Goal: Task Accomplishment & Management: Use online tool/utility

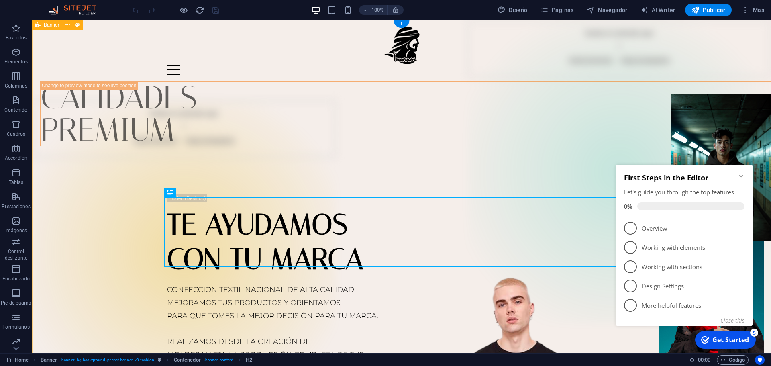
click at [351, 108] on div "INICIO PROPIOS CALIDADES PREMIUM TE AYUDAMOS CON TU MARCA CONFECCIÓN TEXTIL NAC…" at bounding box center [401, 258] width 739 height 477
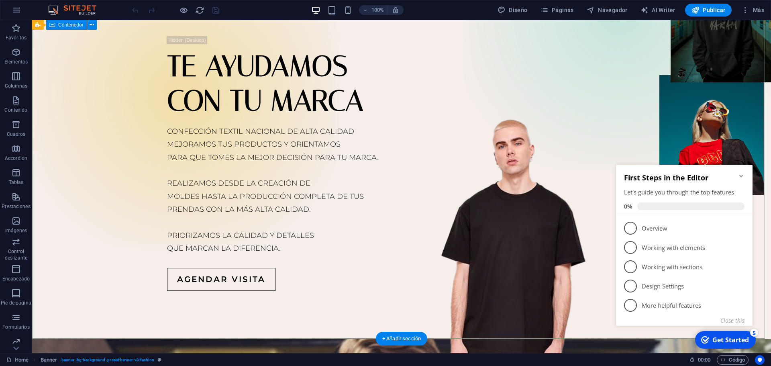
scroll to position [121, 0]
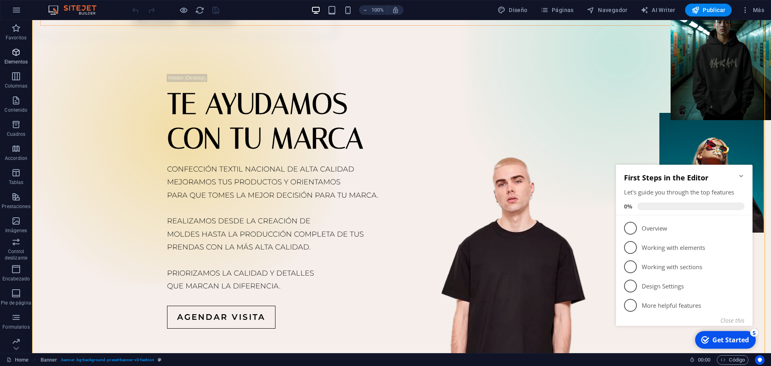
click at [17, 49] on icon "button" at bounding box center [16, 52] width 10 height 10
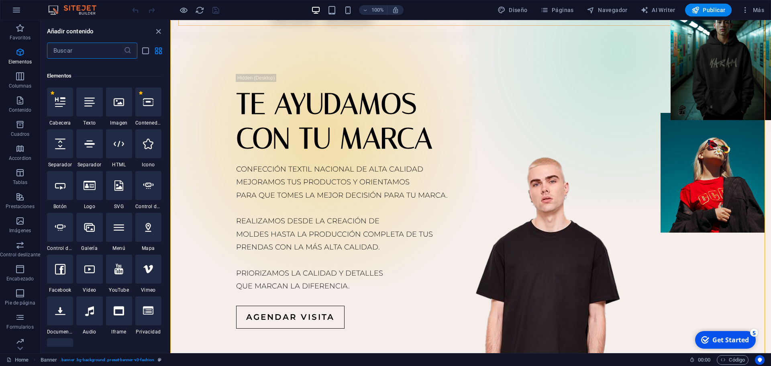
scroll to position [151, 0]
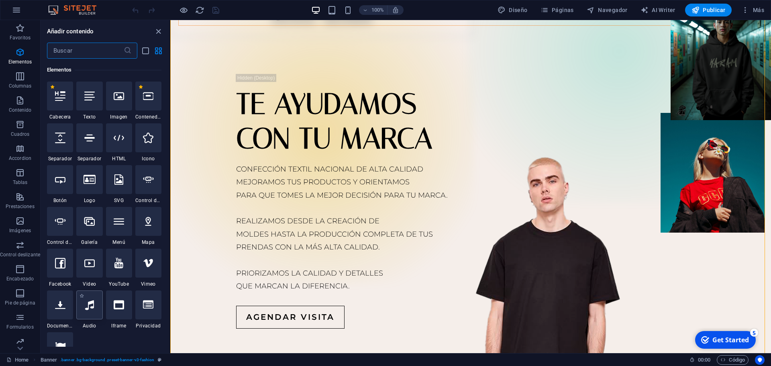
click at [94, 310] on div at bounding box center [89, 304] width 26 height 29
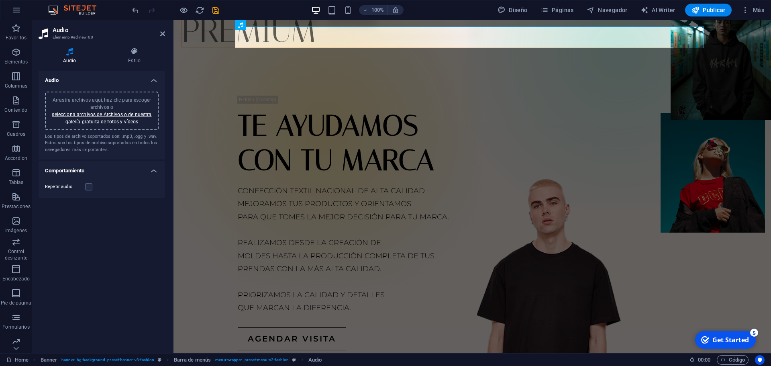
scroll to position [0, 0]
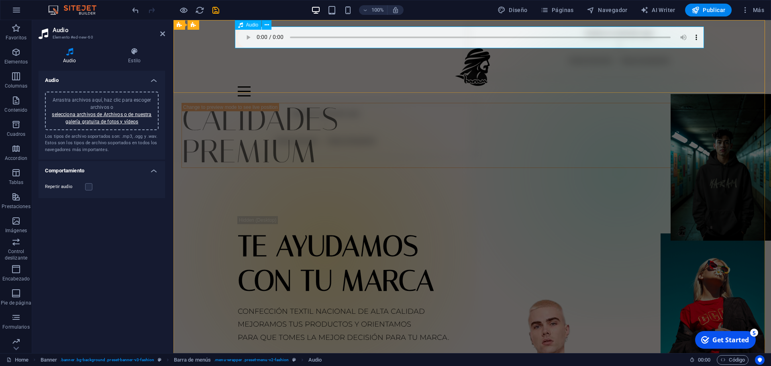
click at [694, 36] on figure at bounding box center [472, 38] width 469 height 22
click at [117, 121] on link "selecciona archivos de Archivos o de nuestra galería gratuita de fotos y vídeos" at bounding box center [102, 118] width 100 height 13
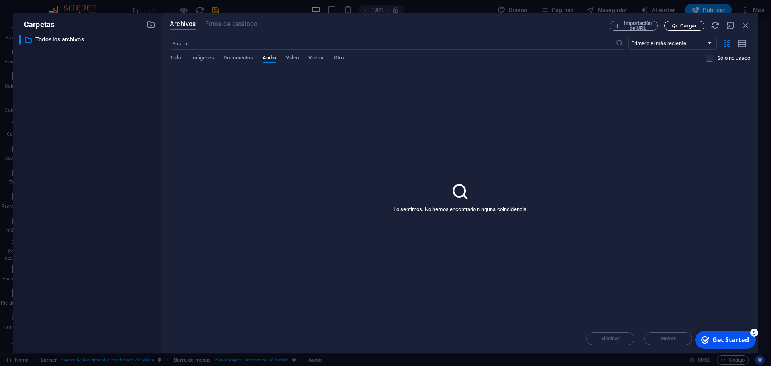
click at [692, 25] on span "Cargar" at bounding box center [688, 25] width 16 height 5
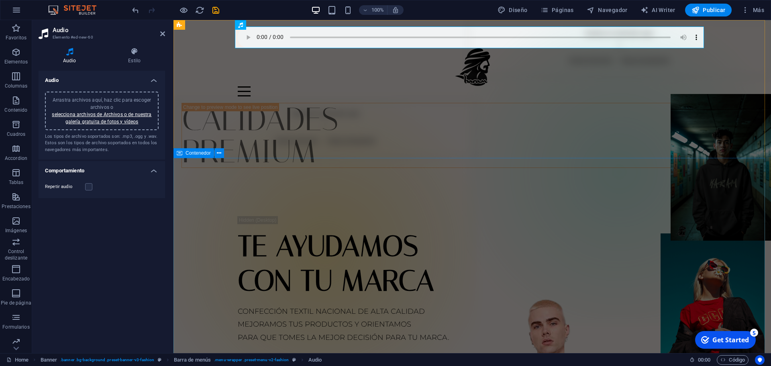
click at [664, 168] on div "TE AYUDAMOS CON TU MARCA CONFECCIÓN TEXTIL NACIONAL DE ALTA CALIDAD MEJORAMOS T…" at bounding box center [473, 343] width 598 height 351
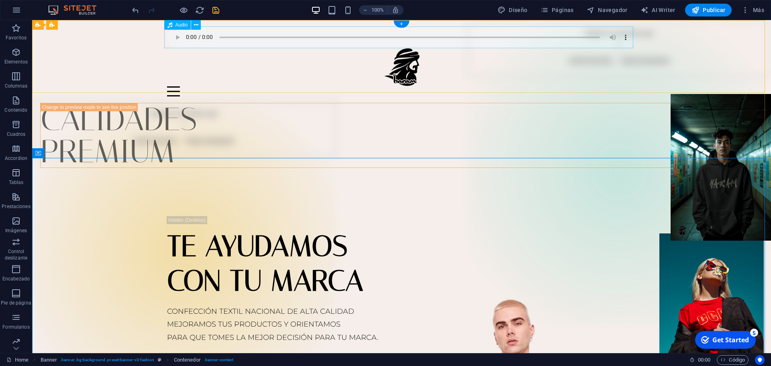
click at [173, 37] on figure at bounding box center [401, 38] width 469 height 22
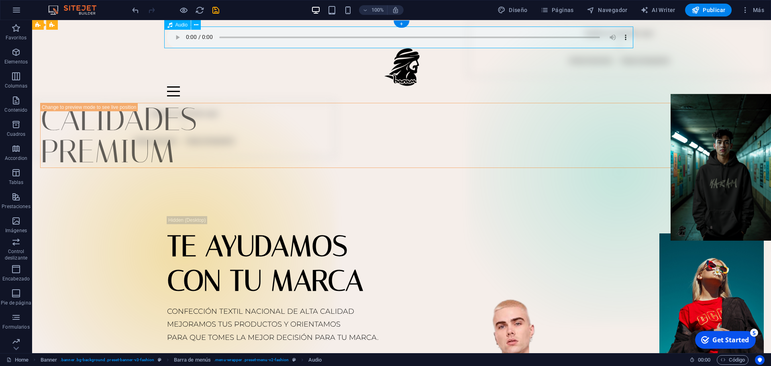
click at [174, 38] on figure at bounding box center [401, 38] width 469 height 22
click at [622, 37] on figure at bounding box center [401, 38] width 469 height 22
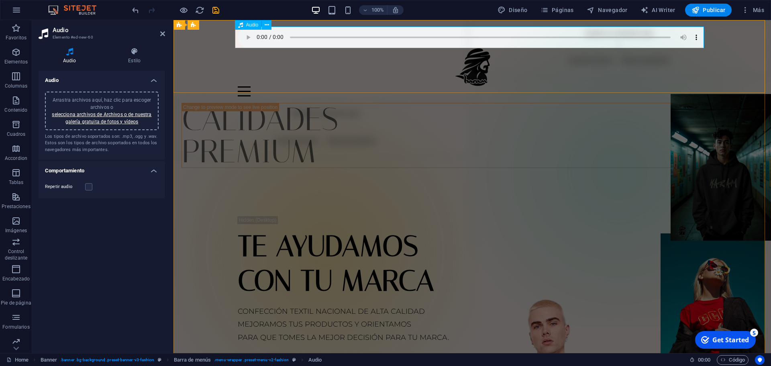
click at [267, 38] on figure at bounding box center [472, 38] width 469 height 22
click at [267, 23] on icon at bounding box center [267, 25] width 4 height 8
click at [684, 39] on figure at bounding box center [472, 38] width 469 height 22
click at [693, 37] on figure at bounding box center [472, 38] width 469 height 22
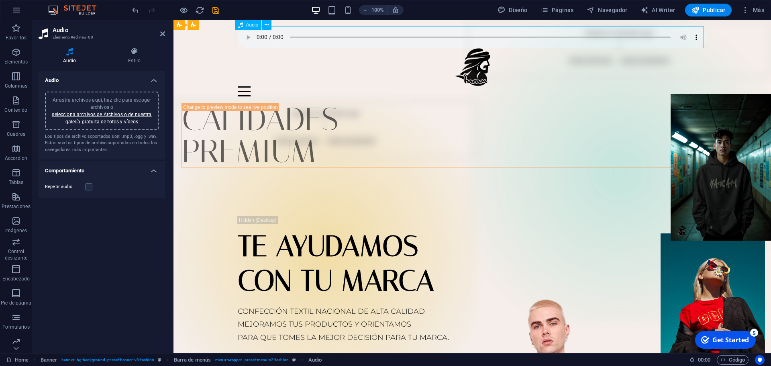
click at [243, 36] on figure at bounding box center [472, 38] width 469 height 22
click at [123, 114] on link "selecciona archivos de Archivos o de nuestra galería gratuita de fotos y vídeos" at bounding box center [102, 118] width 100 height 13
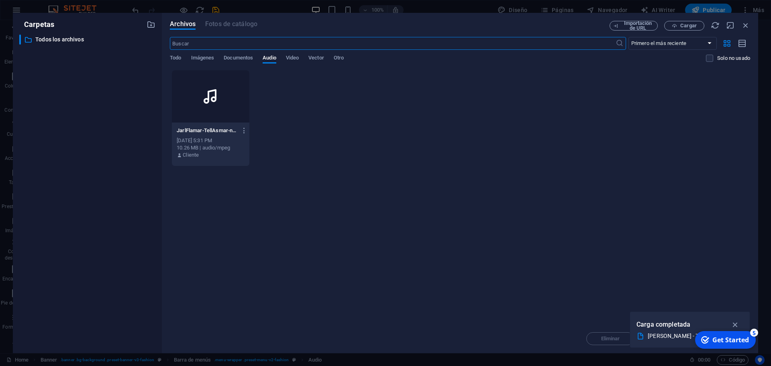
click at [202, 110] on div at bounding box center [211, 96] width 78 height 52
click at [202, 110] on div "1" at bounding box center [211, 96] width 78 height 52
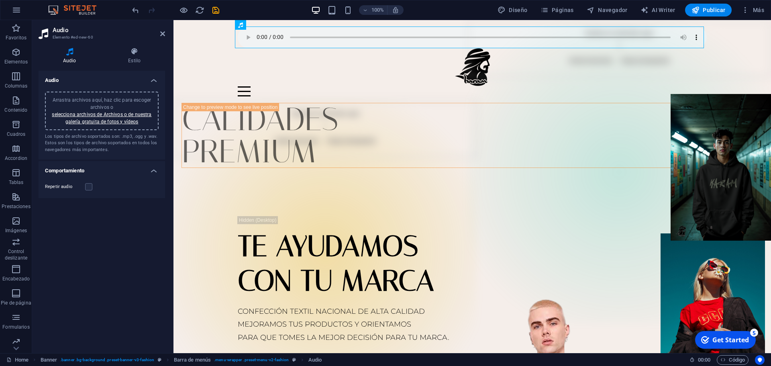
click at [153, 171] on h4 "Comportamiento" at bounding box center [102, 168] width 127 height 14
click at [153, 171] on h4 "Comportamiento" at bounding box center [102, 170] width 127 height 19
click at [85, 189] on label at bounding box center [88, 186] width 7 height 7
click at [0, 0] on input "Repetir audio" at bounding box center [0, 0] width 0 height 0
click at [717, 10] on span "Publicar" at bounding box center [709, 10] width 34 height 8
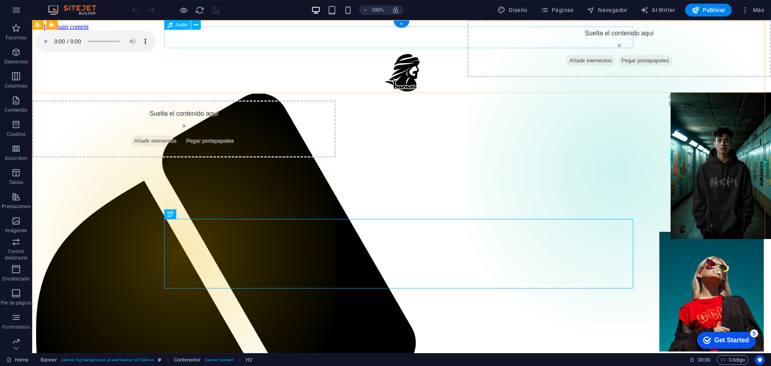
click at [238, 39] on figure at bounding box center [401, 42] width 733 height 23
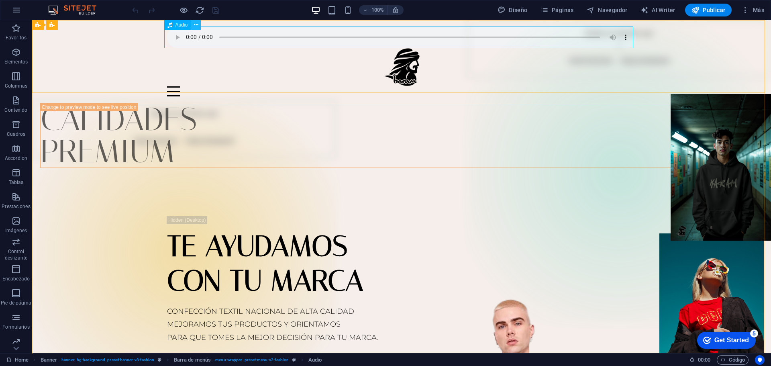
click at [194, 27] on icon at bounding box center [196, 25] width 4 height 8
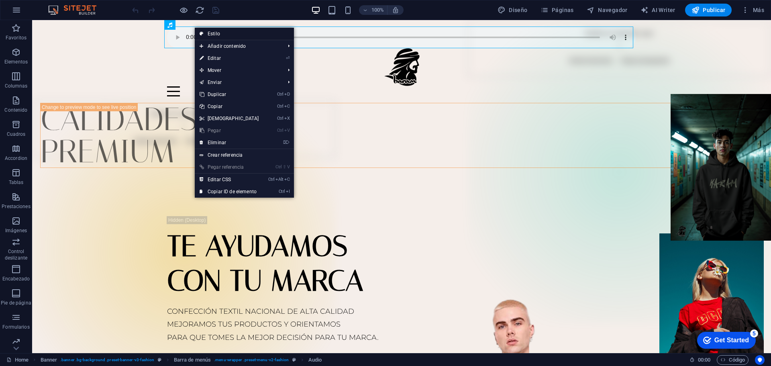
drag, startPoint x: 78, startPoint y: 34, endPoint x: 212, endPoint y: 34, distance: 133.4
click at [212, 34] on link "Estilo" at bounding box center [244, 34] width 99 height 12
select select "rem"
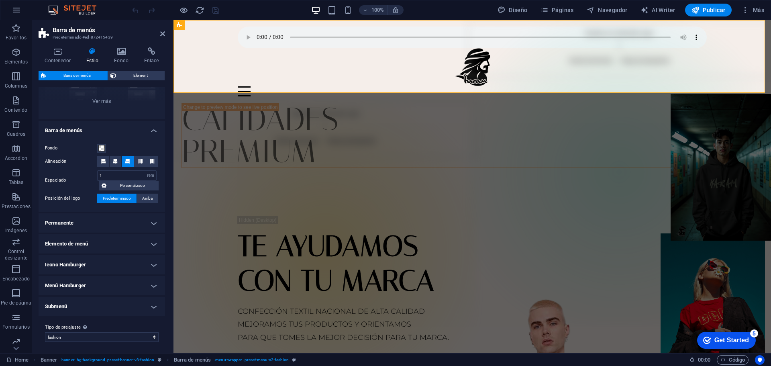
scroll to position [104, 0]
click at [108, 334] on select "fashion Añadir tipo de preajuste" at bounding box center [102, 336] width 114 height 10
click at [109, 335] on select "fashion Añadir tipo de preajuste" at bounding box center [102, 336] width 114 height 10
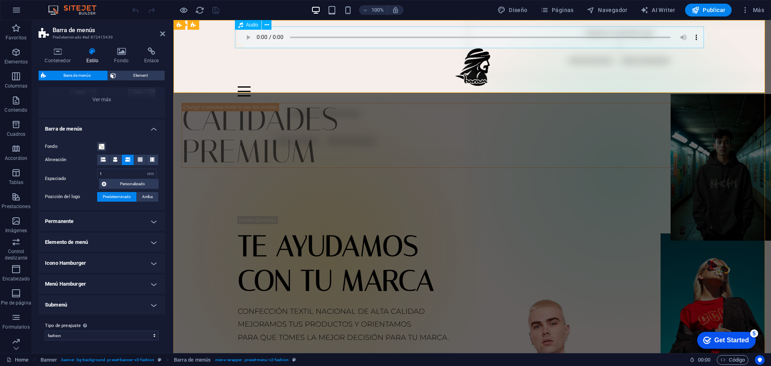
click at [650, 35] on figure at bounding box center [472, 38] width 469 height 22
click at [446, 44] on figure at bounding box center [472, 38] width 469 height 22
click at [249, 43] on figure at bounding box center [472, 38] width 469 height 22
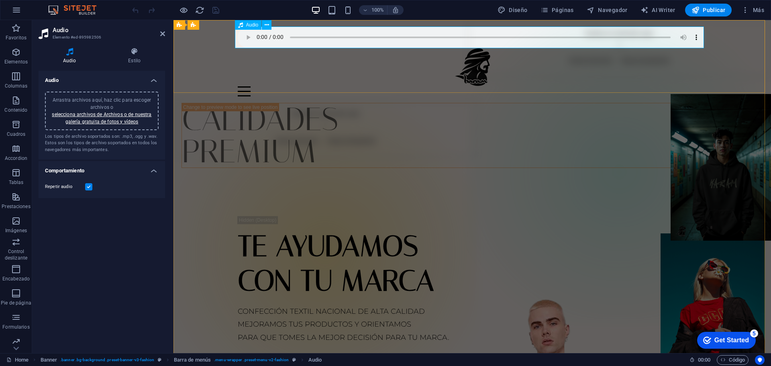
click at [250, 43] on figure at bounding box center [472, 38] width 469 height 22
click at [137, 59] on h4 "Estilo" at bounding box center [134, 55] width 61 height 17
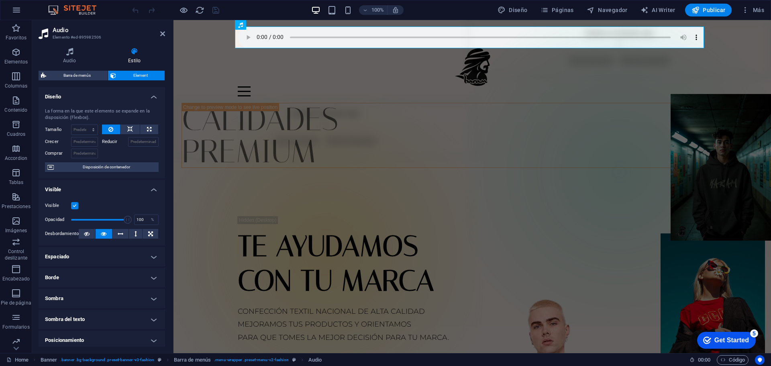
click at [72, 205] on label at bounding box center [74, 205] width 7 height 7
click at [0, 0] on input "Visible" at bounding box center [0, 0] width 0 height 0
click at [707, 12] on span "Publicar" at bounding box center [709, 10] width 34 height 8
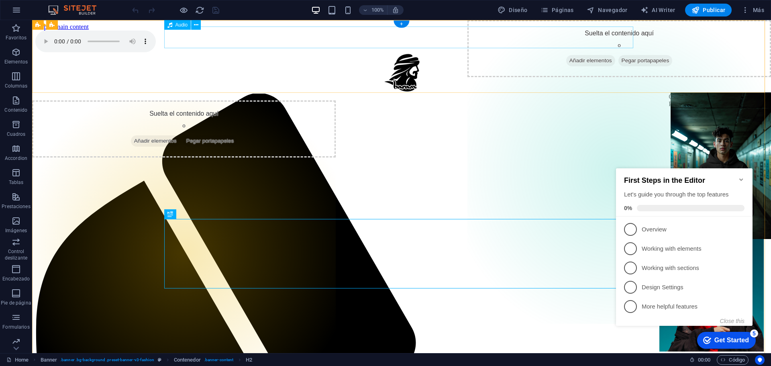
click at [241, 39] on figure at bounding box center [401, 42] width 733 height 23
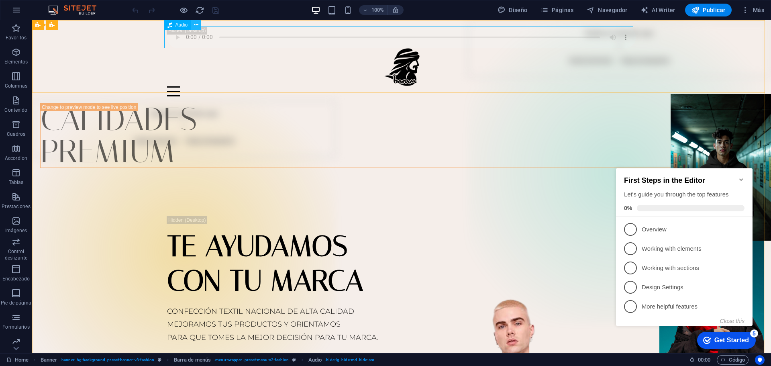
click at [193, 24] on button at bounding box center [196, 25] width 10 height 10
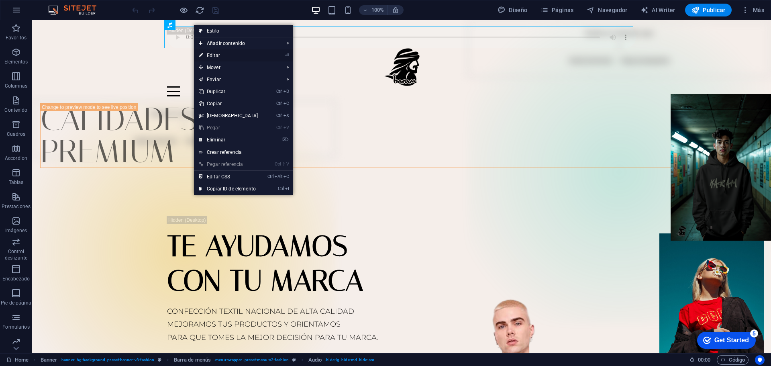
click at [228, 55] on link "⏎ Editar" at bounding box center [228, 55] width 69 height 12
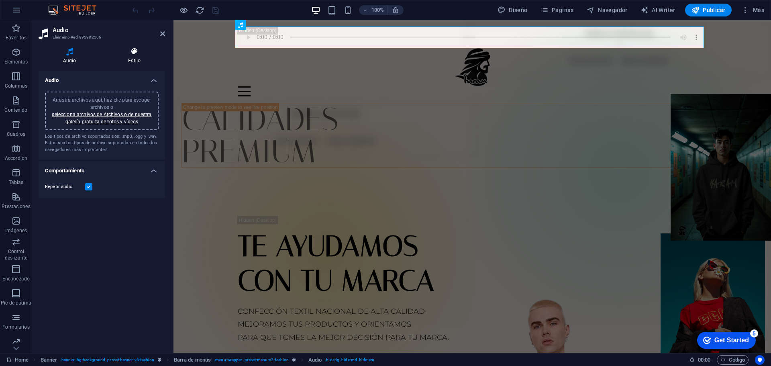
click at [131, 57] on h4 "Estilo" at bounding box center [134, 55] width 61 height 17
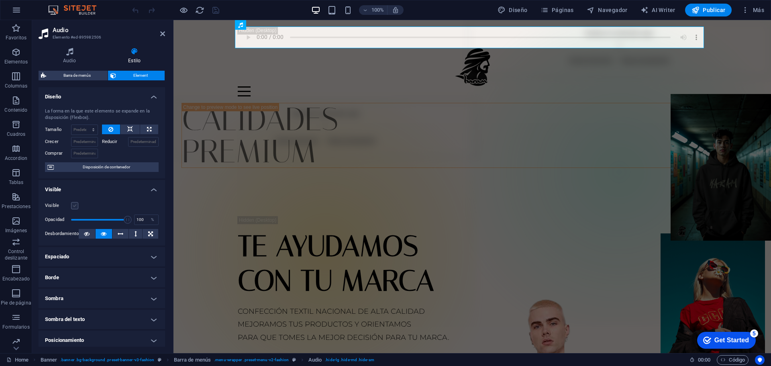
click at [72, 206] on label at bounding box center [74, 205] width 7 height 7
click at [0, 0] on input "Visible" at bounding box center [0, 0] width 0 height 0
type input "1"
drag, startPoint x: 125, startPoint y: 222, endPoint x: 52, endPoint y: 221, distance: 73.5
click at [52, 221] on div "Opacidad 1 %" at bounding box center [102, 220] width 114 height 12
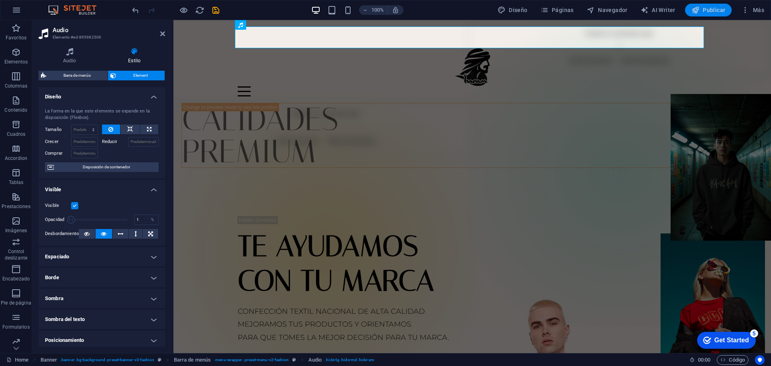
click at [710, 10] on span "Publicar" at bounding box center [709, 10] width 34 height 8
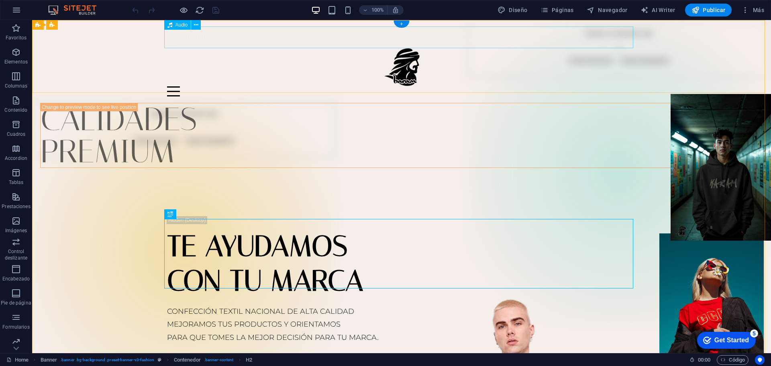
click at [276, 40] on figure at bounding box center [401, 38] width 469 height 22
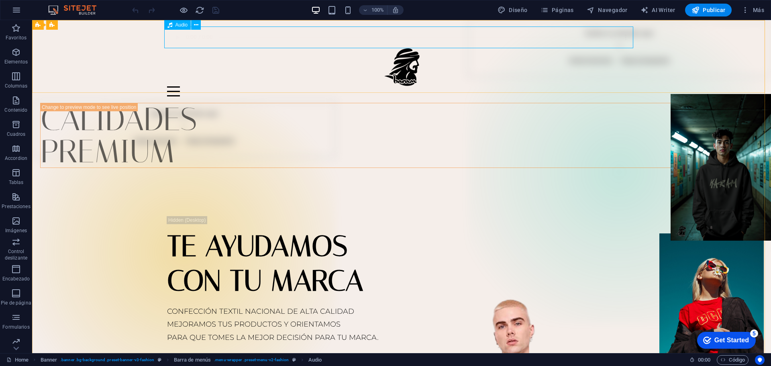
click at [177, 27] on span "Audio" at bounding box center [182, 24] width 12 height 5
click at [195, 25] on icon at bounding box center [196, 25] width 4 height 8
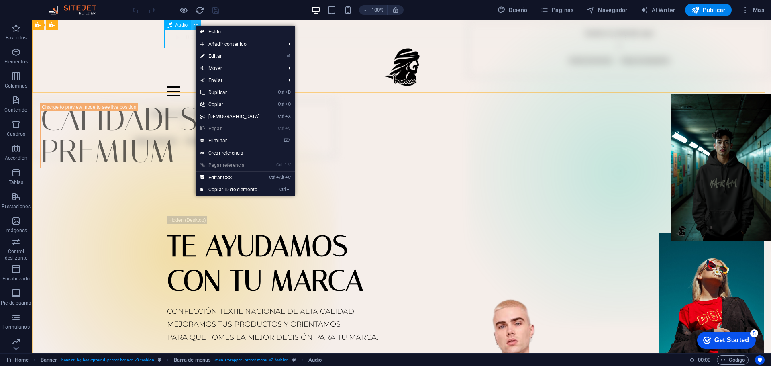
click at [195, 25] on icon at bounding box center [196, 25] width 4 height 8
click at [219, 55] on link "⏎ Editar" at bounding box center [230, 56] width 69 height 12
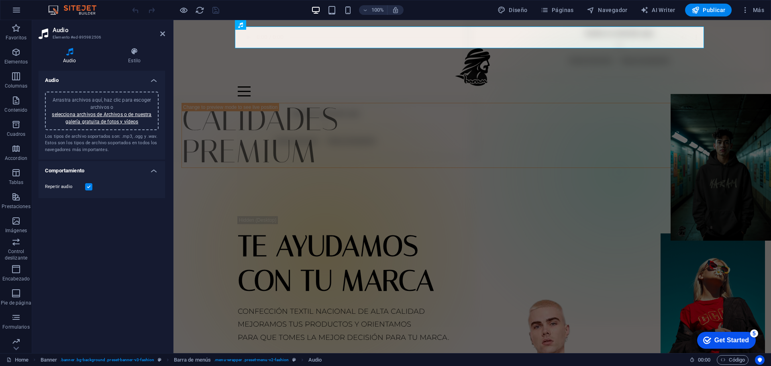
click at [89, 187] on label at bounding box center [88, 186] width 7 height 7
click at [0, 0] on input "Repetir audio" at bounding box center [0, 0] width 0 height 0
click at [146, 172] on h4 "Comportamiento" at bounding box center [102, 168] width 127 height 14
click at [148, 172] on h4 "Comportamiento" at bounding box center [102, 170] width 127 height 19
click at [123, 118] on link "selecciona archivos de Archivos o de nuestra galería gratuita de fotos y vídeos" at bounding box center [102, 118] width 100 height 13
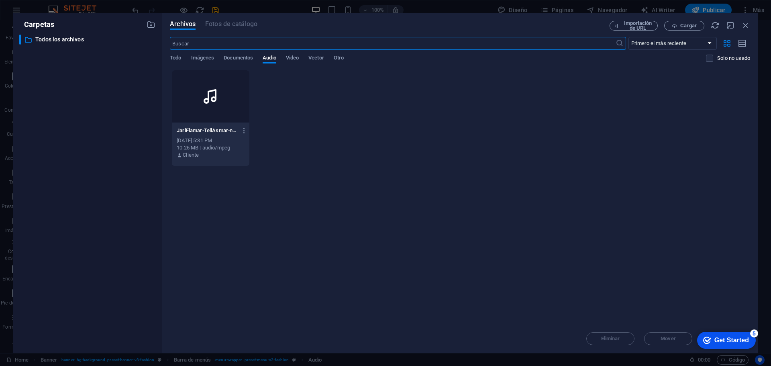
click at [211, 98] on icon at bounding box center [210, 96] width 19 height 19
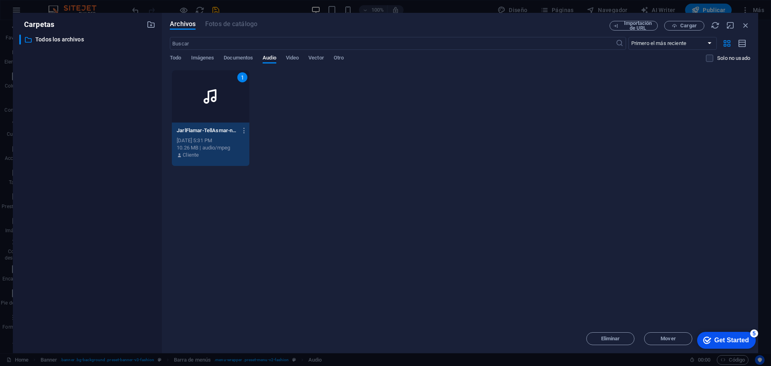
click at [211, 98] on icon at bounding box center [210, 96] width 19 height 19
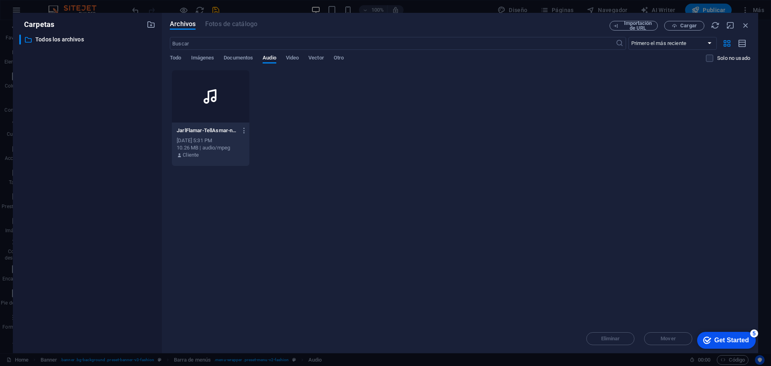
click at [211, 98] on icon at bounding box center [210, 96] width 19 height 19
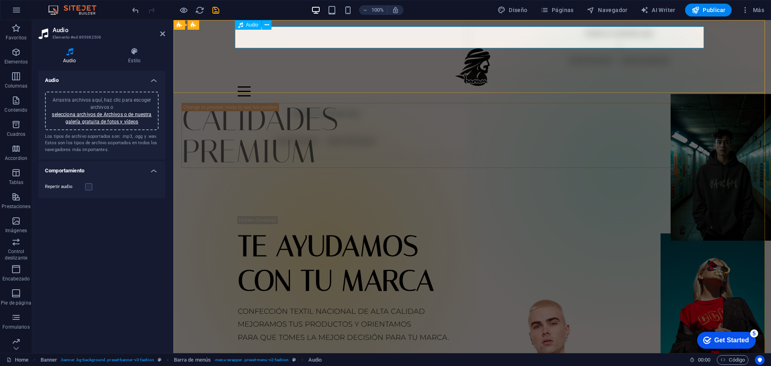
click at [268, 37] on figure at bounding box center [472, 38] width 469 height 22
click at [688, 42] on figure at bounding box center [472, 38] width 469 height 22
click at [265, 26] on icon at bounding box center [267, 25] width 4 height 8
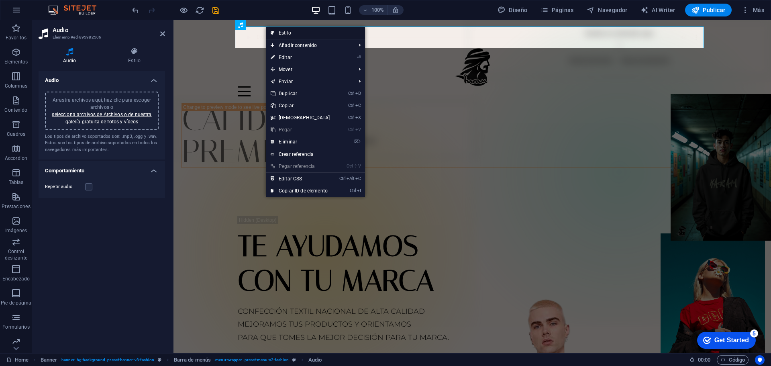
click at [284, 33] on link "Estilo" at bounding box center [315, 33] width 99 height 12
select select "rem"
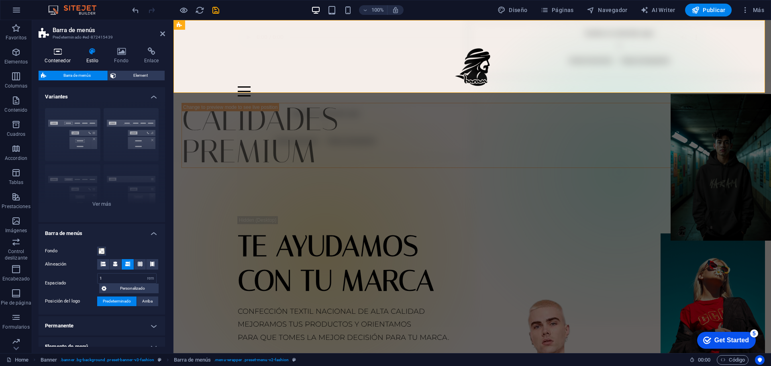
click at [64, 53] on icon at bounding box center [58, 51] width 38 height 8
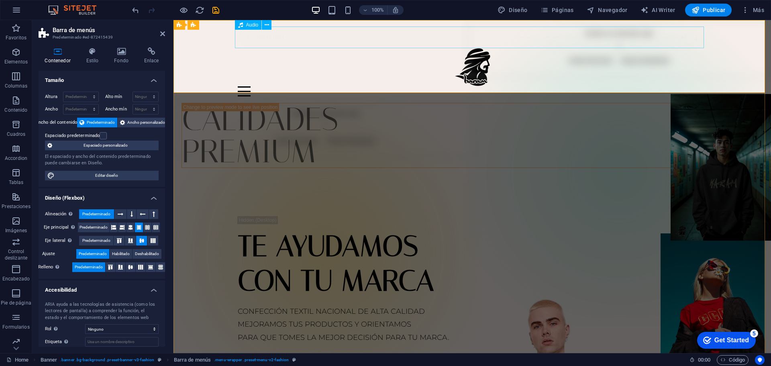
click at [290, 42] on figure at bounding box center [472, 38] width 469 height 22
click at [266, 25] on icon at bounding box center [267, 25] width 4 height 8
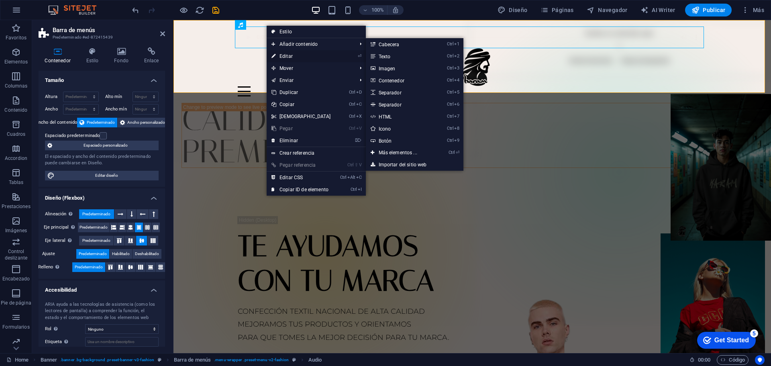
click at [292, 57] on link "⏎ Editar" at bounding box center [301, 56] width 69 height 12
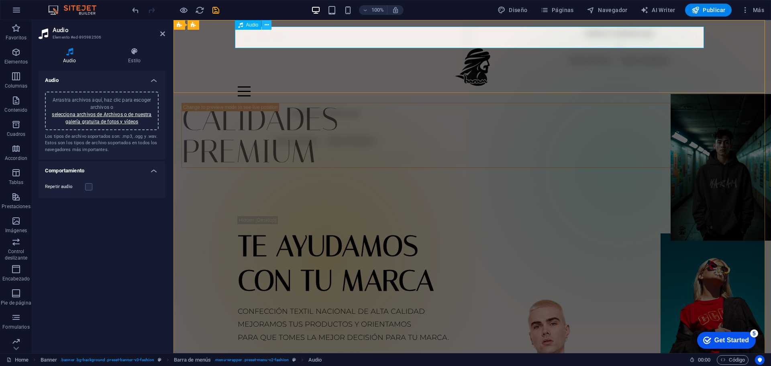
click at [266, 27] on icon at bounding box center [267, 25] width 4 height 8
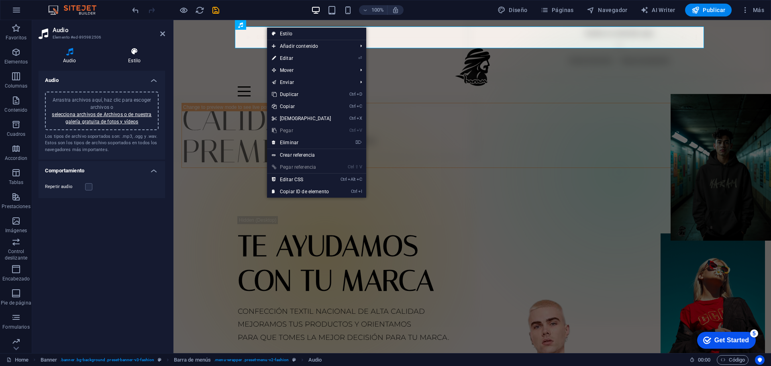
click at [133, 57] on h4 "Estilo" at bounding box center [134, 55] width 61 height 17
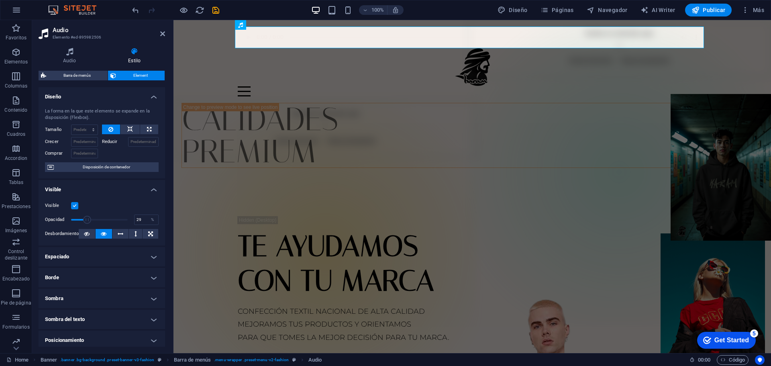
drag, startPoint x: 71, startPoint y: 219, endPoint x: 87, endPoint y: 219, distance: 16.1
click at [87, 219] on span at bounding box center [87, 220] width 8 height 8
type input "28.99"
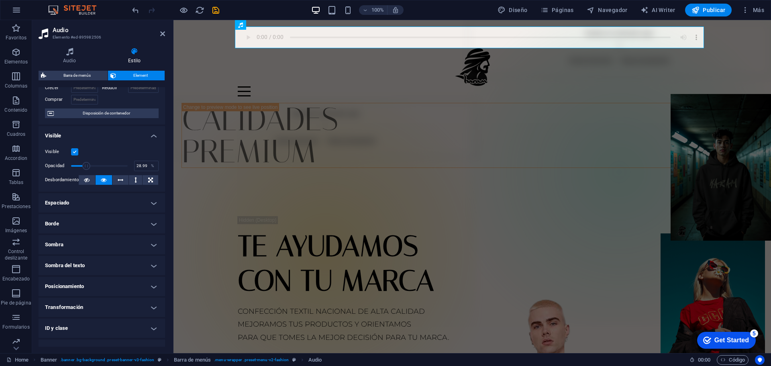
scroll to position [87, 0]
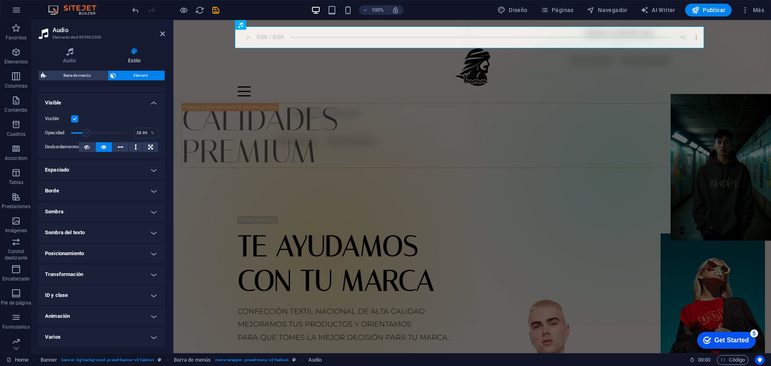
click at [104, 319] on h4 "Animación" at bounding box center [102, 315] width 127 height 19
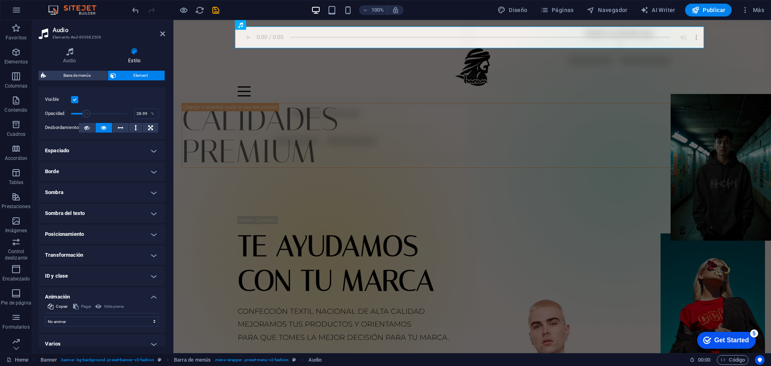
scroll to position [113, 0]
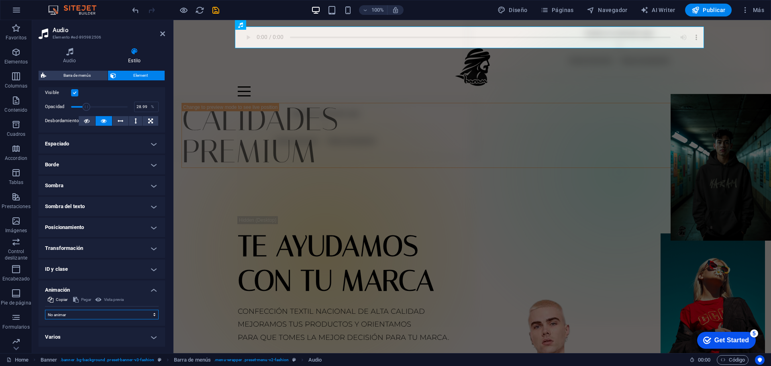
click at [118, 312] on select "No animar Mostrar / Ocultar Subir/bajar Acercar/alejar Deslizar de izquierda a …" at bounding box center [102, 315] width 114 height 10
click at [119, 312] on select "No animar Mostrar / Ocultar Subir/bajar Acercar/alejar Deslizar de izquierda a …" at bounding box center [102, 315] width 114 height 10
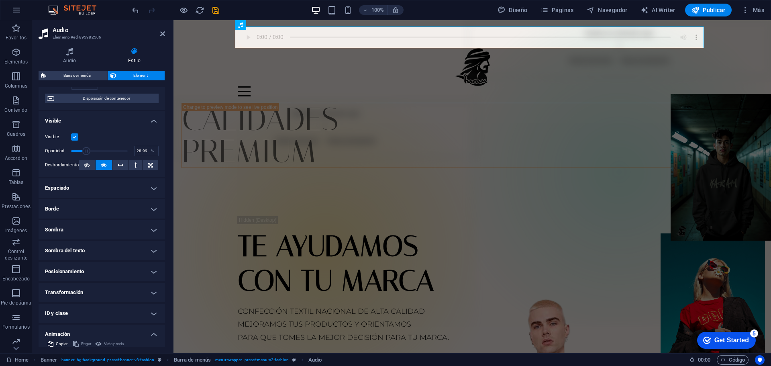
scroll to position [0, 0]
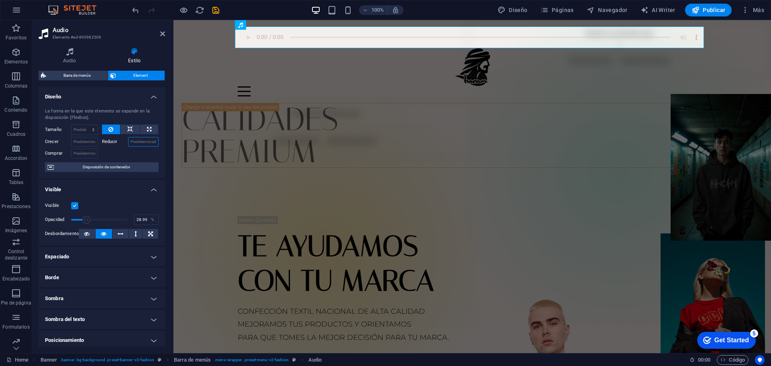
click at [139, 142] on input "Reducir" at bounding box center [143, 142] width 31 height 10
click at [703, 12] on span "Publicar" at bounding box center [709, 10] width 34 height 8
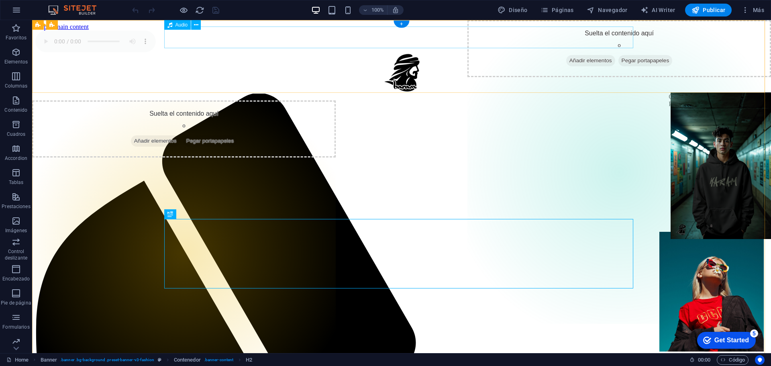
click at [201, 36] on figure at bounding box center [401, 42] width 733 height 23
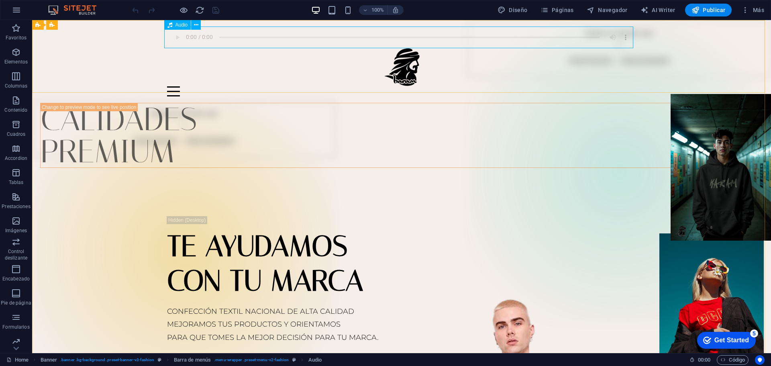
click at [181, 24] on span "Audio" at bounding box center [182, 24] width 12 height 5
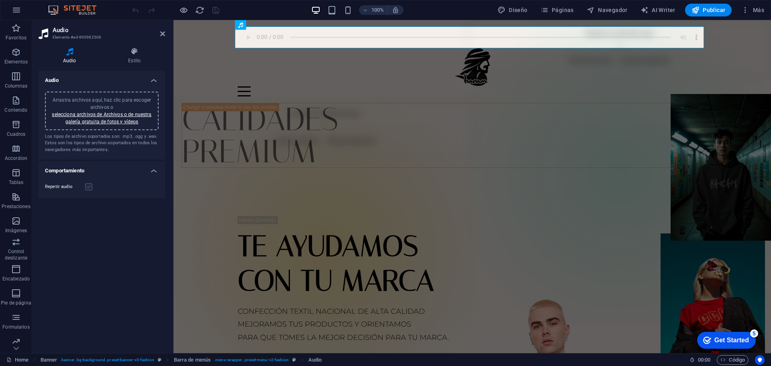
click at [90, 184] on label at bounding box center [88, 186] width 7 height 7
click at [0, 0] on input "Repetir audio" at bounding box center [0, 0] width 0 height 0
click at [115, 266] on div "Audio Arrastra archivos aquí, haz clic para escoger archivos o selecciona archi…" at bounding box center [102, 209] width 127 height 276
click at [132, 57] on h4 "Estilo" at bounding box center [134, 55] width 61 height 17
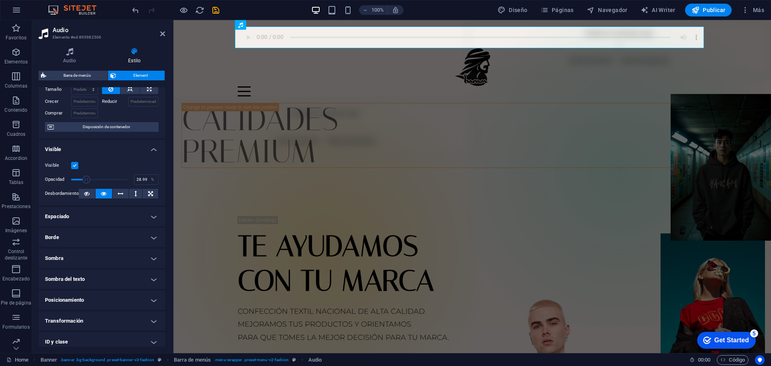
scroll to position [87, 0]
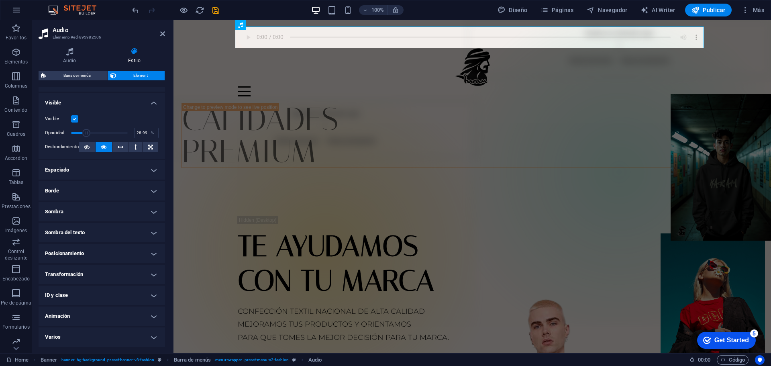
click at [151, 337] on h4 "Varios" at bounding box center [102, 336] width 127 height 19
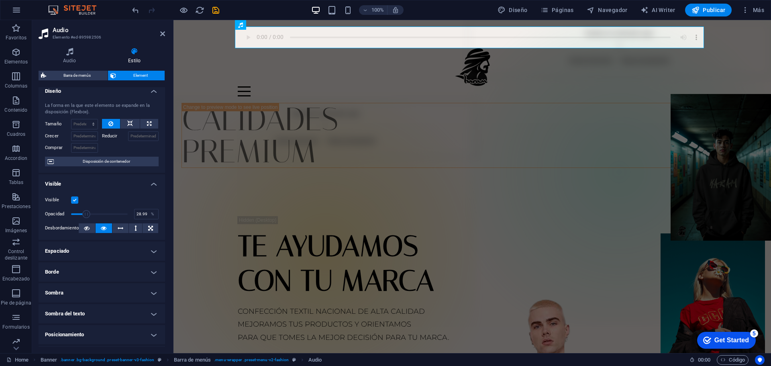
scroll to position [0, 0]
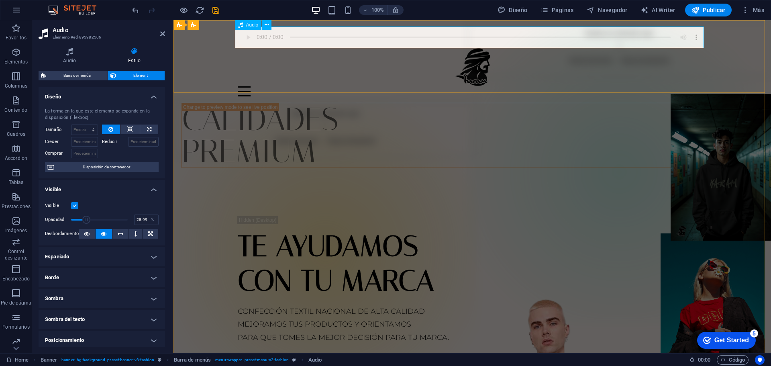
click at [678, 39] on figure at bounding box center [472, 38] width 469 height 22
click at [691, 38] on figure at bounding box center [472, 38] width 469 height 22
click at [302, 39] on figure at bounding box center [472, 38] width 469 height 22
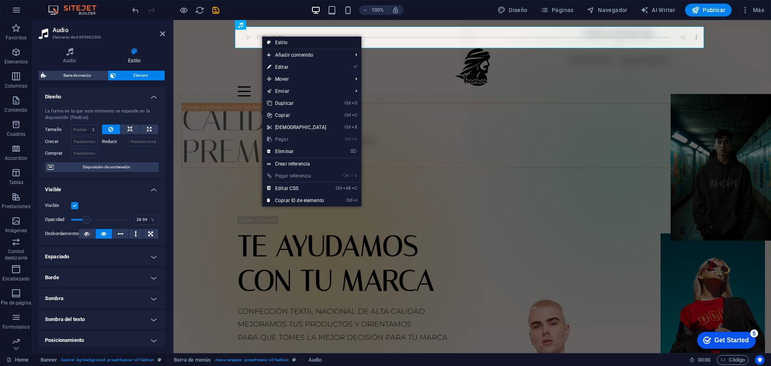
click at [298, 43] on link "Estilo" at bounding box center [311, 43] width 99 height 12
select select "rem"
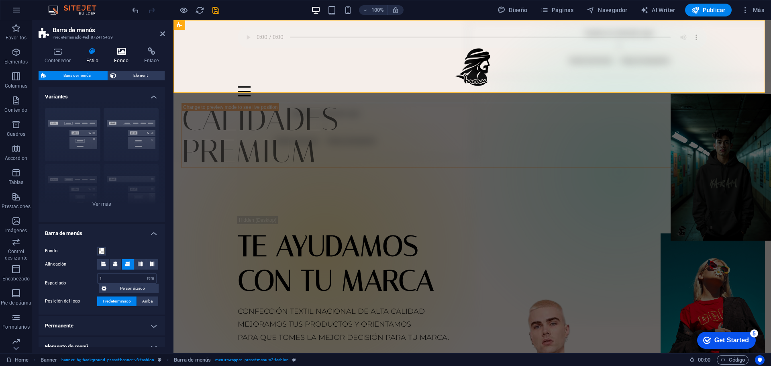
click at [126, 52] on icon at bounding box center [121, 51] width 27 height 8
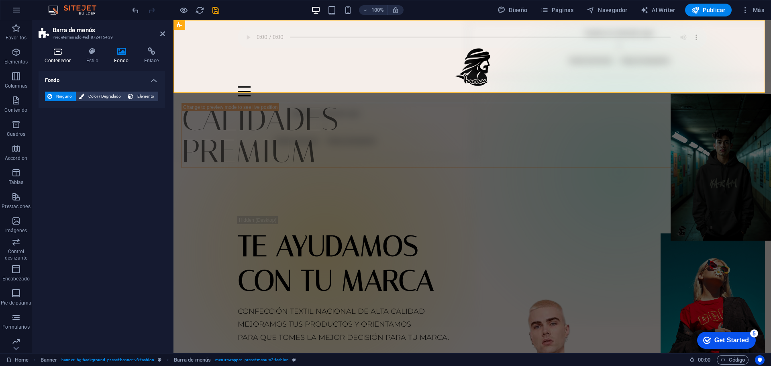
click at [51, 57] on h4 "Contenedor" at bounding box center [59, 55] width 41 height 17
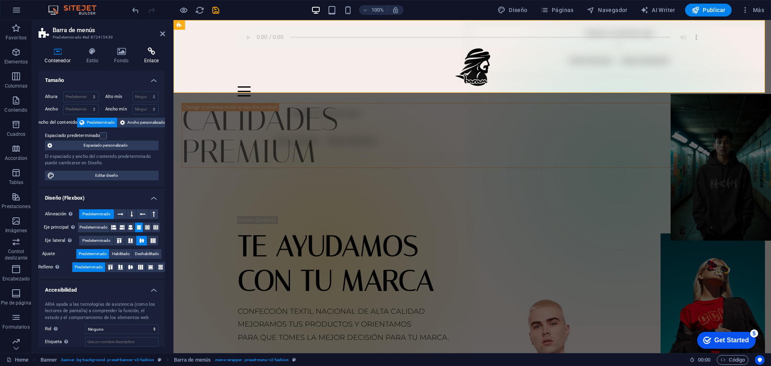
click at [151, 53] on icon at bounding box center [151, 51] width 27 height 8
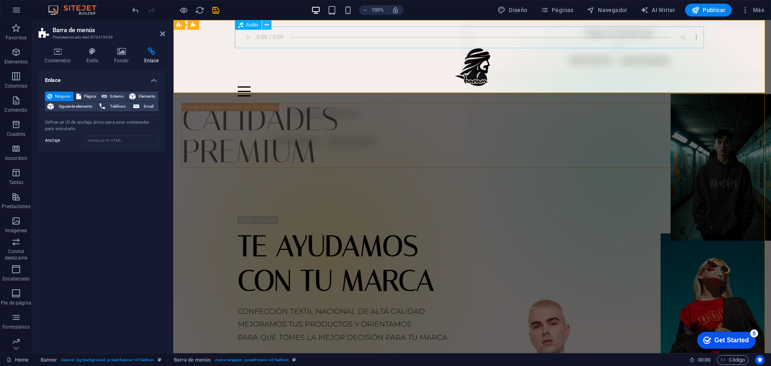
click at [265, 27] on icon at bounding box center [267, 25] width 4 height 8
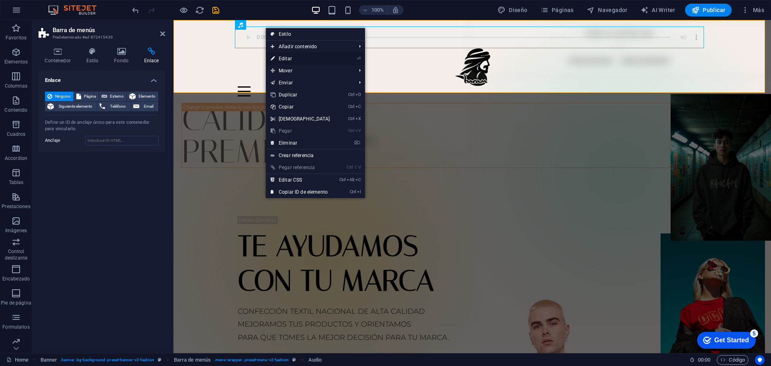
click at [287, 56] on link "⏎ Editar" at bounding box center [300, 59] width 69 height 12
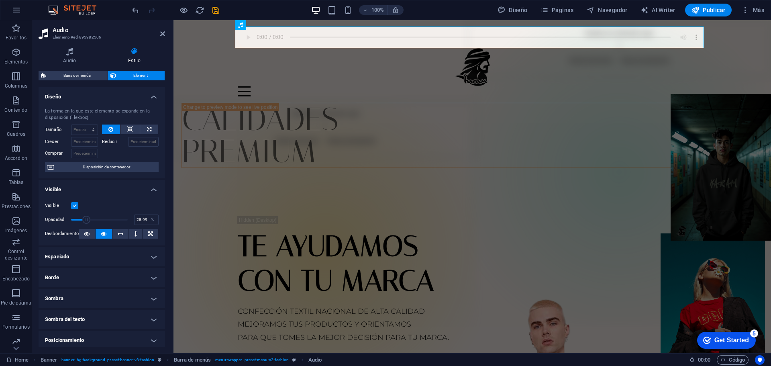
click at [151, 97] on h4 "Diseño" at bounding box center [102, 94] width 127 height 14
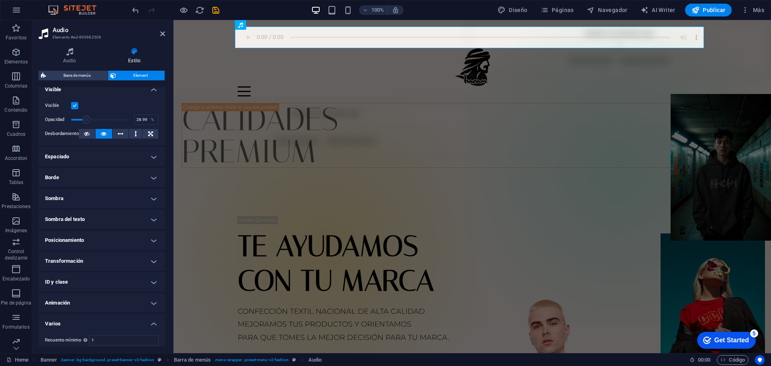
scroll to position [65, 0]
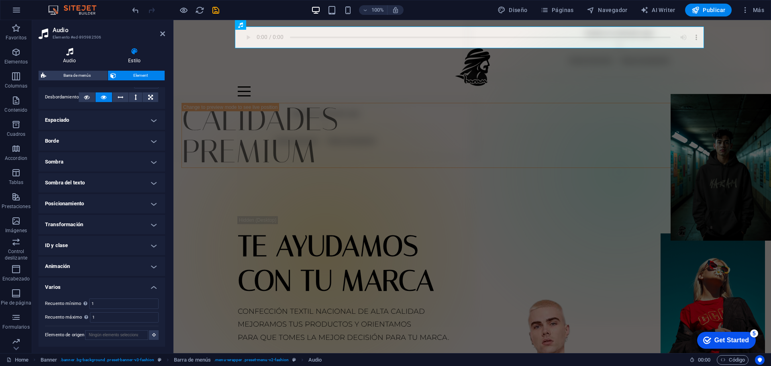
click at [74, 55] on icon at bounding box center [70, 51] width 62 height 8
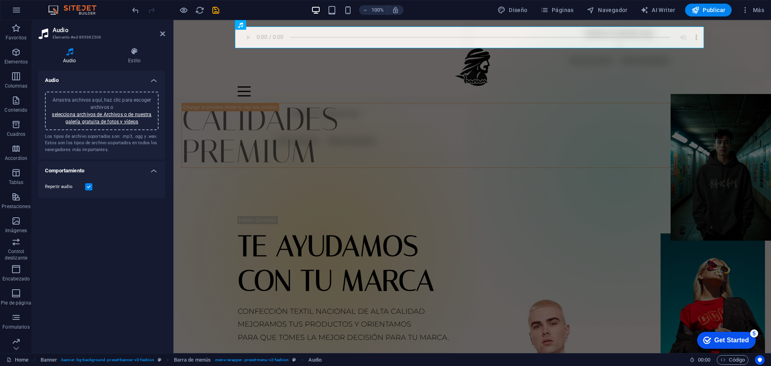
click at [88, 187] on label at bounding box center [88, 186] width 7 height 7
click at [0, 0] on input "Repetir audio" at bounding box center [0, 0] width 0 height 0
click at [88, 187] on label at bounding box center [88, 186] width 7 height 7
click at [0, 0] on input "Repetir audio" at bounding box center [0, 0] width 0 height 0
click at [155, 171] on h4 "Comportamiento" at bounding box center [102, 168] width 127 height 14
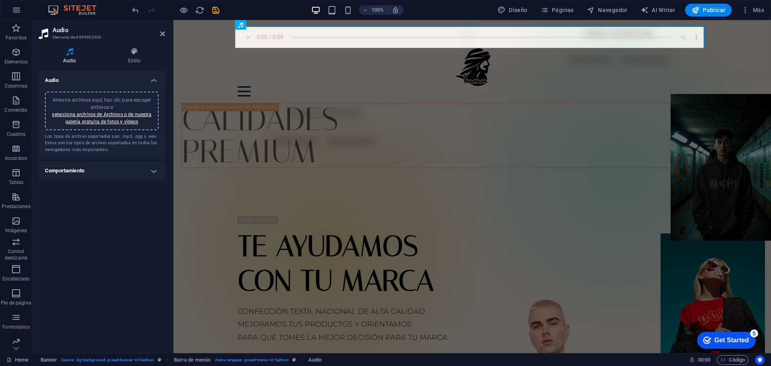
click at [155, 171] on h4 "Comportamiento" at bounding box center [102, 170] width 127 height 19
click at [67, 185] on label "Repetir audio" at bounding box center [65, 187] width 40 height 10
click at [0, 0] on input "Repetir audio" at bounding box center [0, 0] width 0 height 0
click at [90, 186] on label at bounding box center [88, 186] width 7 height 7
click at [0, 0] on input "Repetir audio" at bounding box center [0, 0] width 0 height 0
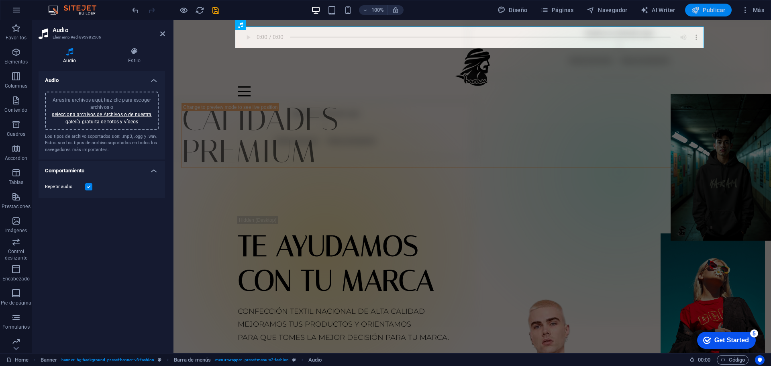
click at [708, 9] on span "Publicar" at bounding box center [709, 10] width 34 height 8
